Goal: Transaction & Acquisition: Purchase product/service

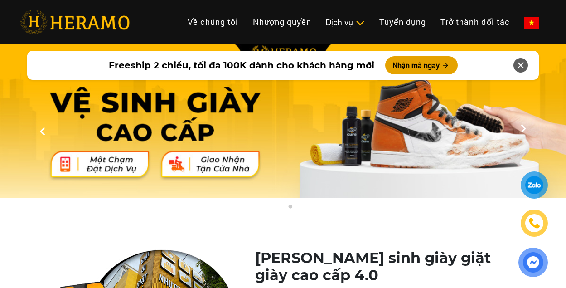
click at [410, 67] on button "Nhận mã ngay" at bounding box center [421, 65] width 72 height 18
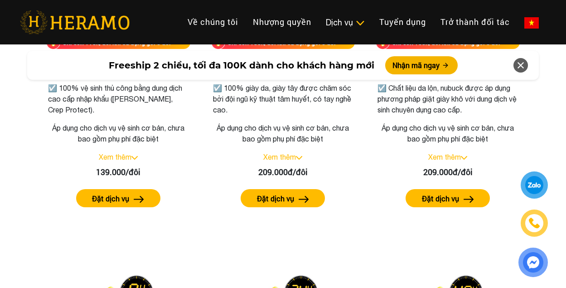
scroll to position [1364, 0]
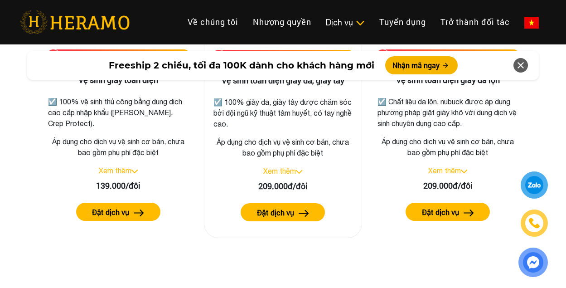
click at [294, 175] on link "Xem thêm" at bounding box center [279, 171] width 33 height 8
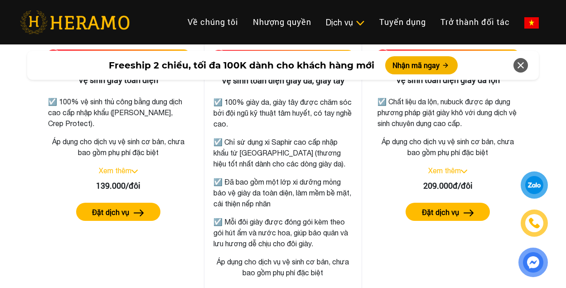
scroll to position [1548, 0]
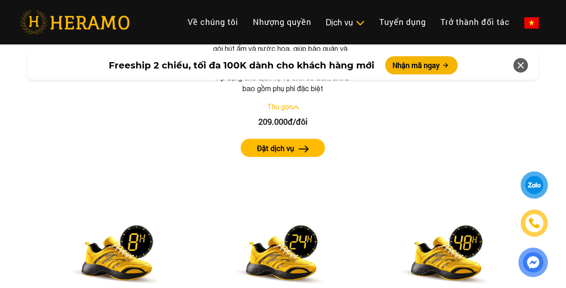
click at [538, 187] on div at bounding box center [534, 185] width 17 height 17
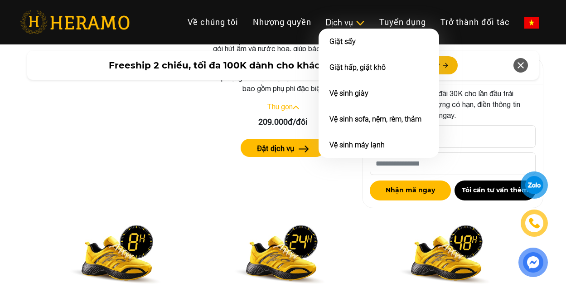
click at [346, 27] on div "Dịch vụ" at bounding box center [345, 22] width 39 height 12
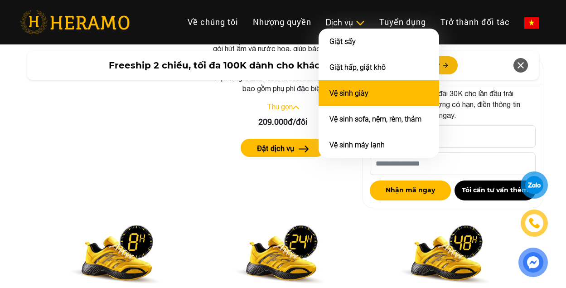
click at [361, 95] on link "Vệ sinh giày" at bounding box center [348, 93] width 39 height 9
click at [362, 93] on link "Vệ sinh giày" at bounding box center [348, 93] width 39 height 9
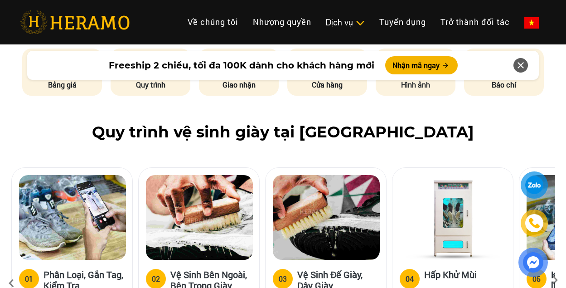
scroll to position [656, 0]
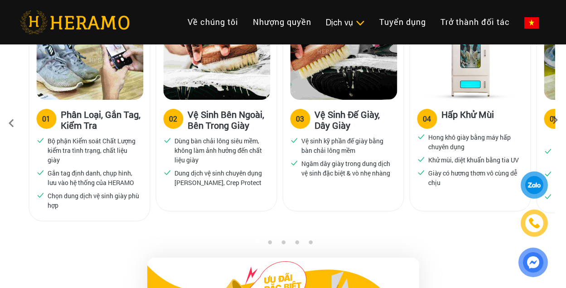
drag, startPoint x: 460, startPoint y: 164, endPoint x: 510, endPoint y: 162, distance: 49.9
click at [510, 162] on ul "Hong khô giày bằng máy hấp chuyên dụng Khử mùi, diệt khuẩn bằng tia UV Giày có …" at bounding box center [470, 159] width 106 height 55
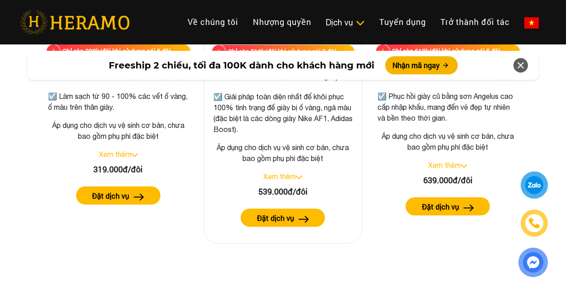
scroll to position [1904, 0]
